Goal: Task Accomplishment & Management: Use online tool/utility

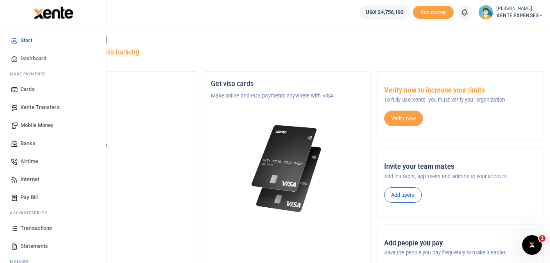
click at [36, 231] on span "Transactions" at bounding box center [36, 228] width 32 height 8
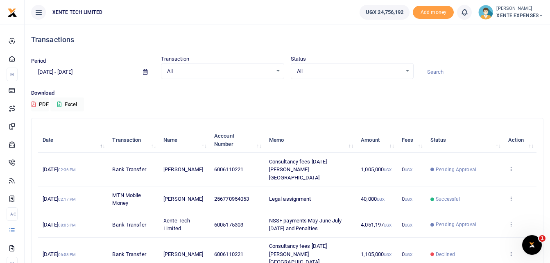
click at [447, 71] on input at bounding box center [481, 72] width 123 height 14
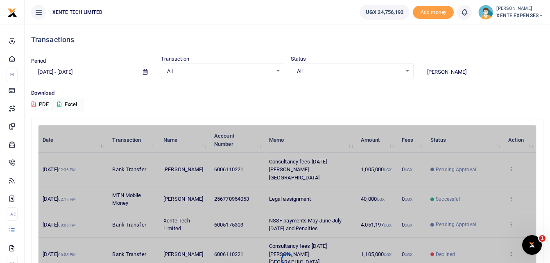
type input "[PERSON_NAME]"
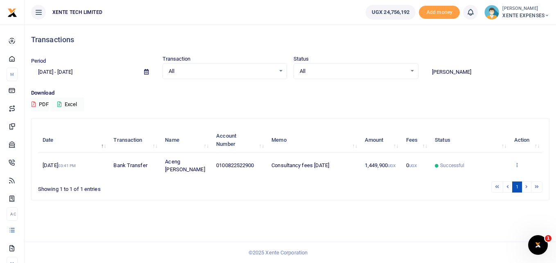
click at [517, 162] on icon at bounding box center [516, 165] width 5 height 6
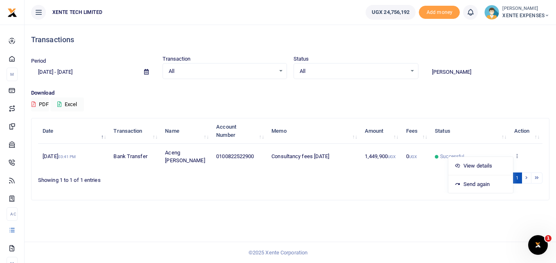
scroll to position [17, 0]
click at [470, 178] on link "Send again" at bounding box center [480, 183] width 65 height 11
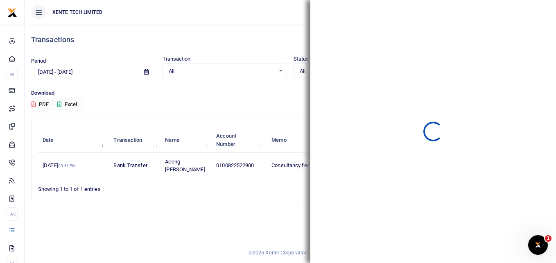
scroll to position [0, 0]
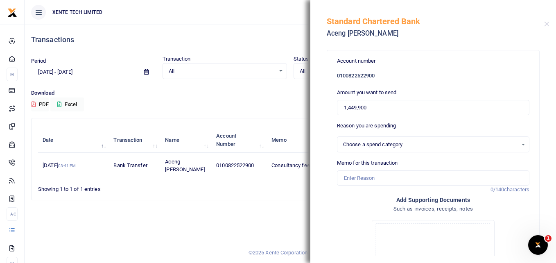
select select "14"
drag, startPoint x: 372, startPoint y: 108, endPoint x: 328, endPoint y: 108, distance: 43.4
click at [328, 108] on div "Account number 0100822522900 Amount you want to send 1,449,900 Reason you are s…" at bounding box center [433, 212] width 212 height 325
type input "50,100"
click at [355, 181] on input "Memo for this transaction" at bounding box center [433, 178] width 192 height 16
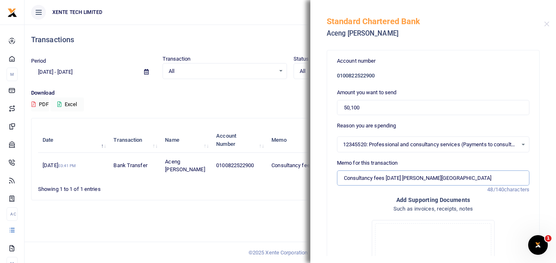
drag, startPoint x: 427, startPoint y: 178, endPoint x: 473, endPoint y: 186, distance: 46.6
click at [473, 186] on form "Account number 0100822522900 Amount you want to send 50,100 Reason you are spen…" at bounding box center [433, 213] width 192 height 312
type input "Consultancy fees [DATE]"
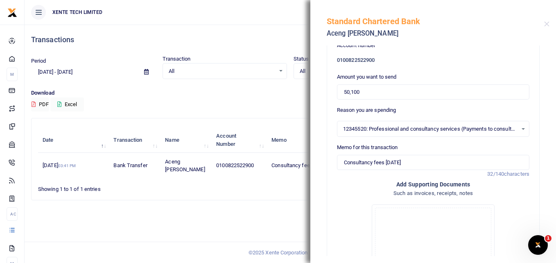
scroll to position [16, 0]
click at [344, 162] on input "Consultancy fees [DATE]" at bounding box center [433, 162] width 192 height 16
click at [339, 183] on h4 "Add supporting Documents" at bounding box center [433, 183] width 192 height 9
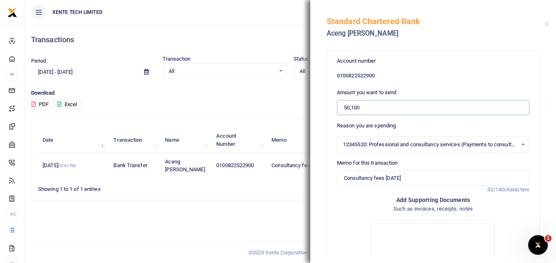
click at [344, 108] on input "50,100" at bounding box center [433, 108] width 192 height 16
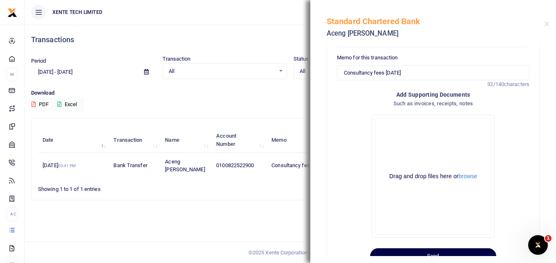
scroll to position [133, 0]
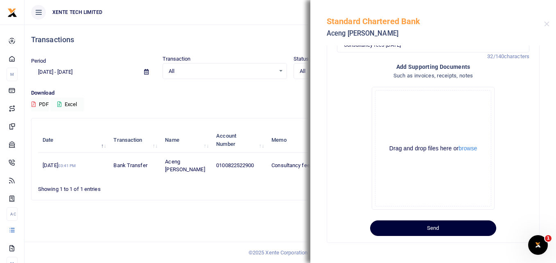
click at [413, 230] on button "Send" at bounding box center [433, 228] width 126 height 16
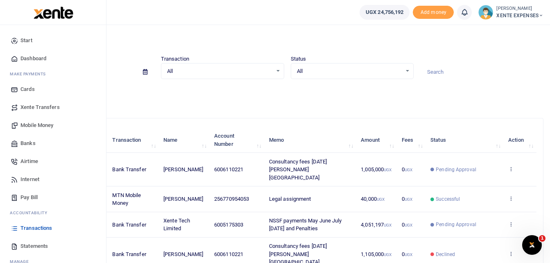
click at [33, 231] on span "Transactions" at bounding box center [36, 228] width 32 height 8
